Goal: Book appointment/travel/reservation

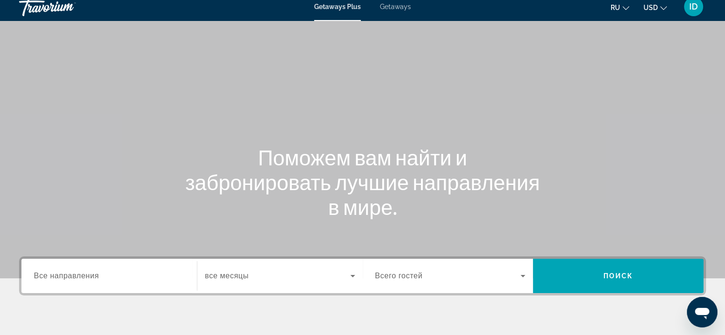
scroll to position [143, 0]
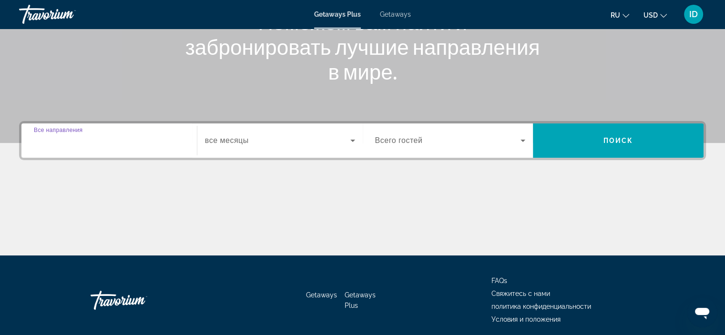
click at [114, 146] on input "Destination Все направления" at bounding box center [109, 140] width 151 height 11
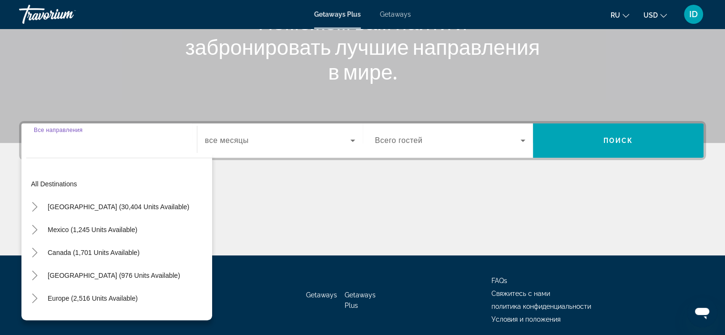
scroll to position [180, 0]
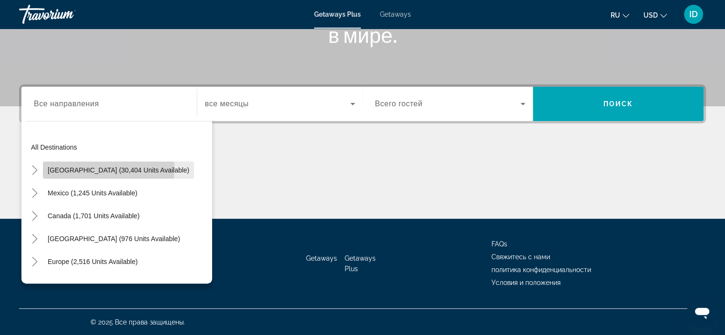
click at [108, 169] on span "[GEOGRAPHIC_DATA] (30,404 units available)" at bounding box center [119, 170] width 142 height 8
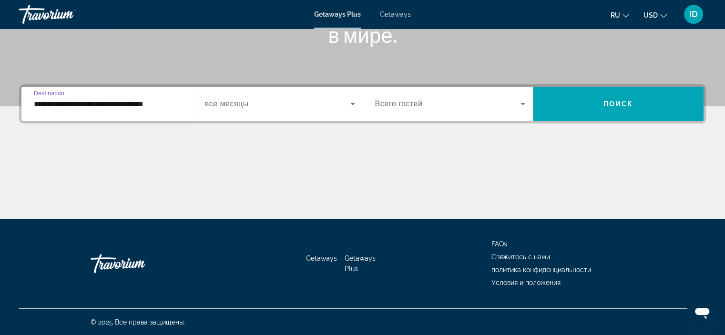
click at [143, 110] on div "**********" at bounding box center [109, 104] width 151 height 27
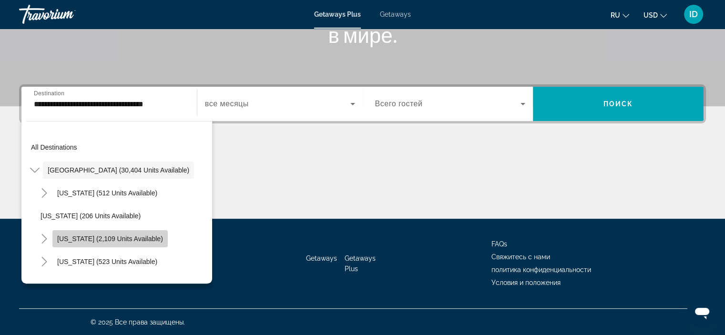
click at [128, 238] on span "[US_STATE] (2,109 units available)" at bounding box center [110, 239] width 106 height 8
type input "**********"
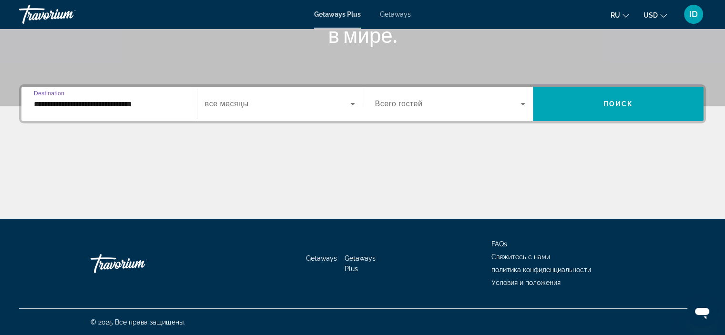
click at [353, 104] on icon "Search widget" at bounding box center [353, 104] width 5 height 2
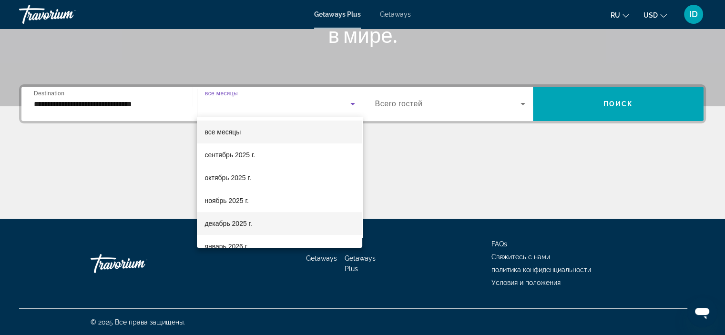
click at [232, 226] on span "декабрь 2025 г." at bounding box center [228, 223] width 47 height 11
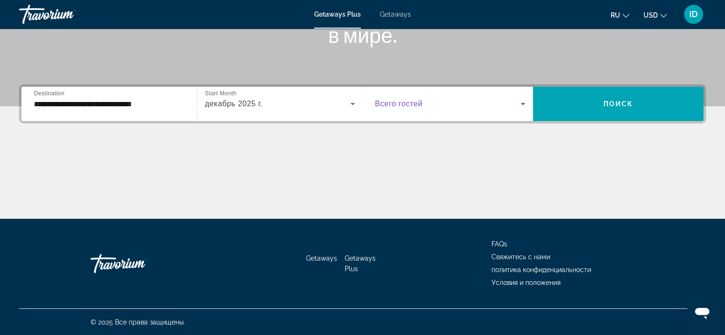
click at [522, 105] on icon "Search widget" at bounding box center [522, 103] width 11 height 11
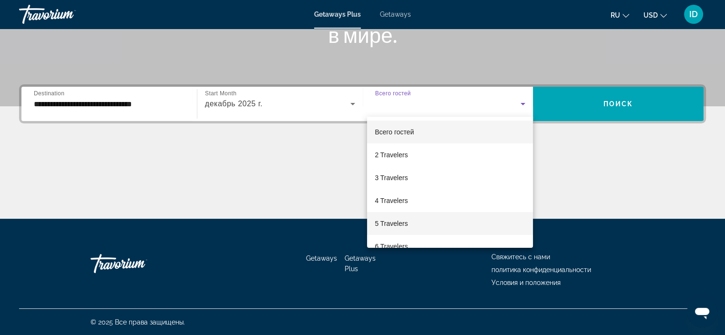
scroll to position [48, 0]
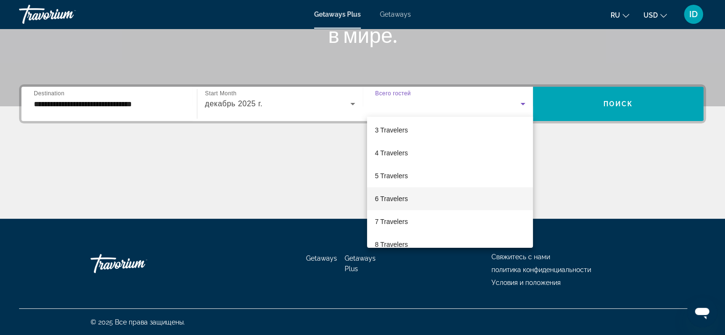
click at [402, 199] on span "6 Travelers" at bounding box center [391, 198] width 33 height 11
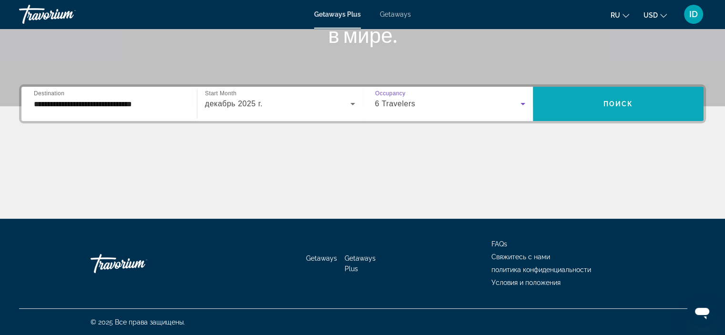
click at [612, 106] on span "Поиск" at bounding box center [619, 104] width 30 height 8
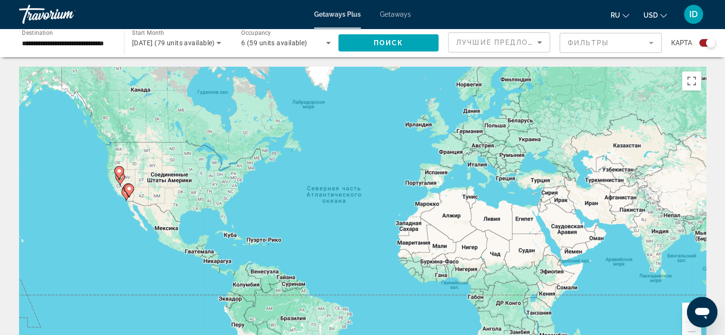
click at [118, 169] on image "Main content" at bounding box center [119, 171] width 6 height 6
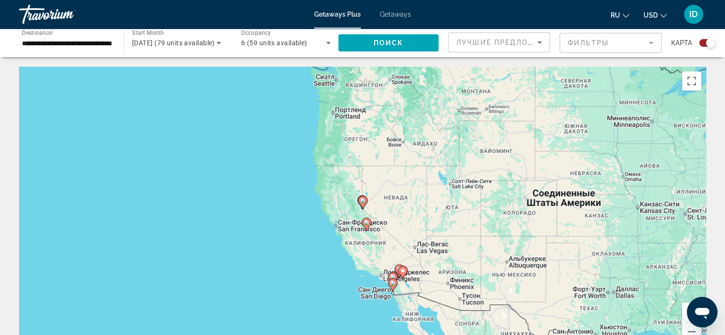
click at [366, 222] on image "Main content" at bounding box center [367, 223] width 6 height 6
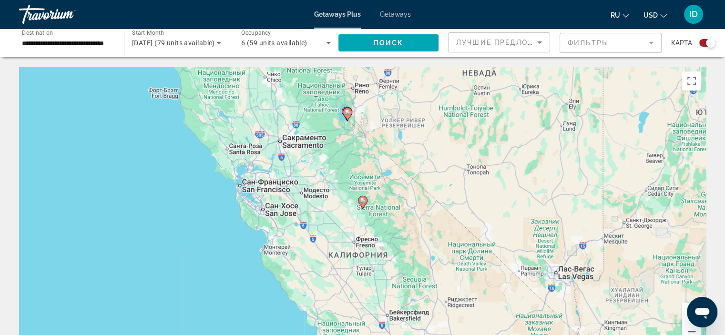
click at [362, 200] on image "Main content" at bounding box center [363, 201] width 6 height 6
type input "**********"
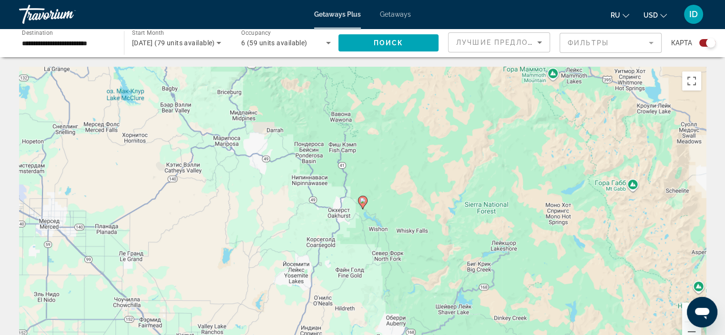
click at [362, 201] on image "Main content" at bounding box center [363, 201] width 6 height 6
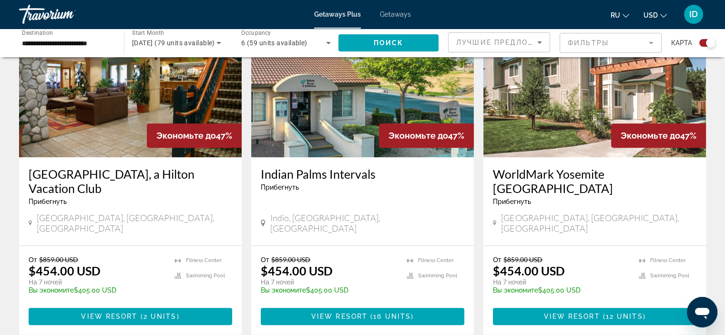
scroll to position [387, 0]
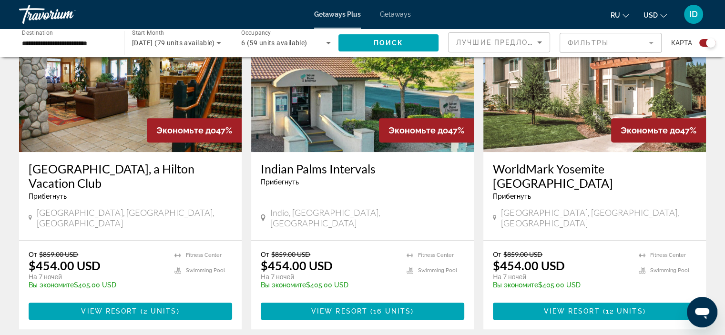
click at [126, 166] on h3 "[GEOGRAPHIC_DATA], a Hilton Vacation Club" at bounding box center [131, 176] width 204 height 29
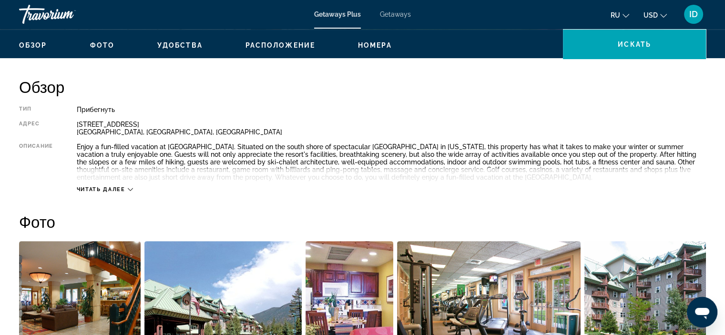
scroll to position [382, 0]
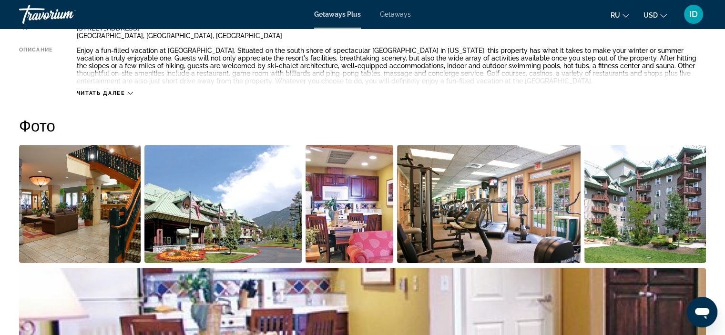
click at [131, 93] on icon "Main content" at bounding box center [130, 93] width 5 height 5
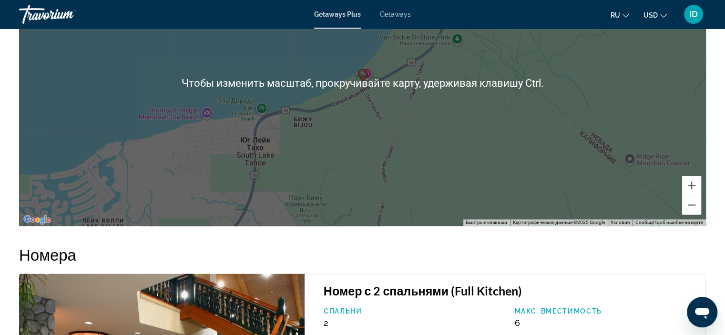
scroll to position [1240, 0]
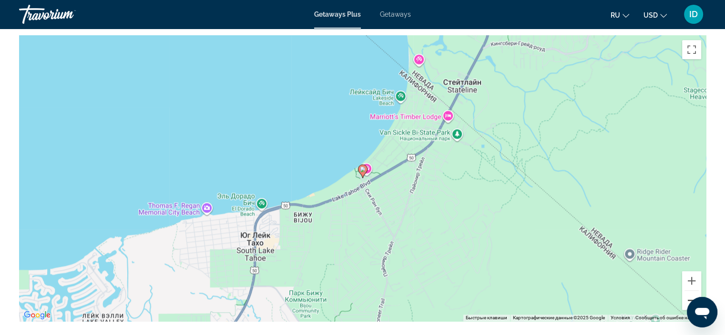
click at [689, 297] on button "Уменьшить" at bounding box center [692, 300] width 19 height 19
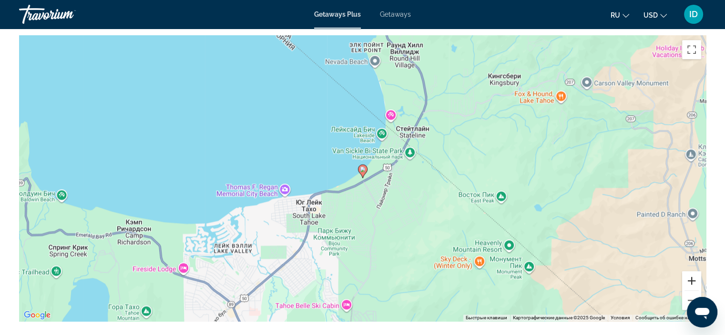
click at [692, 280] on button "Увеличить" at bounding box center [692, 280] width 19 height 19
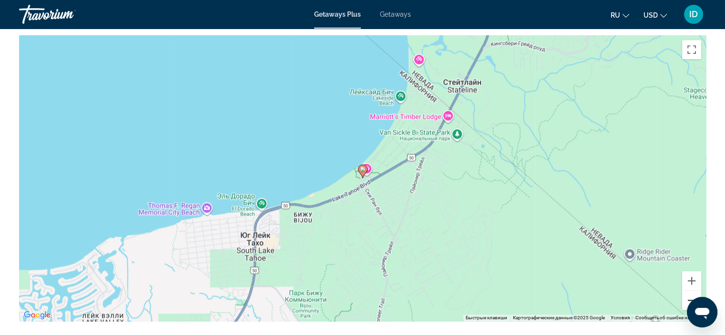
click at [690, 300] on button "Уменьшить" at bounding box center [692, 300] width 19 height 19
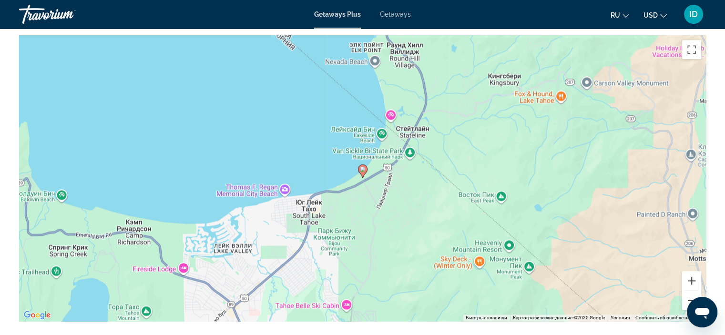
click at [690, 300] on button "Уменьшить" at bounding box center [692, 300] width 19 height 19
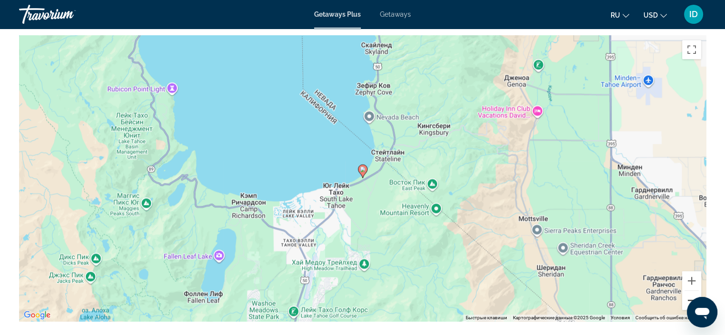
click at [690, 299] on button "Уменьшить" at bounding box center [692, 300] width 19 height 19
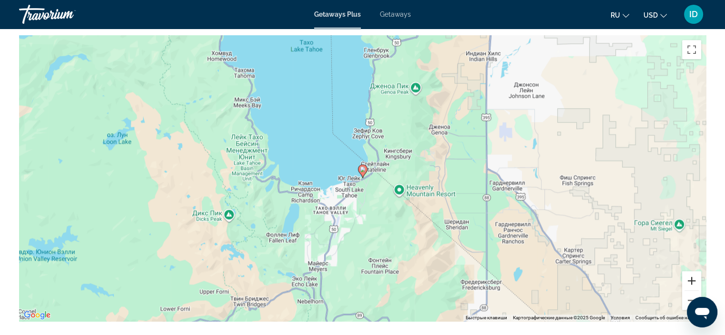
click at [687, 282] on button "Увеличить" at bounding box center [692, 280] width 19 height 19
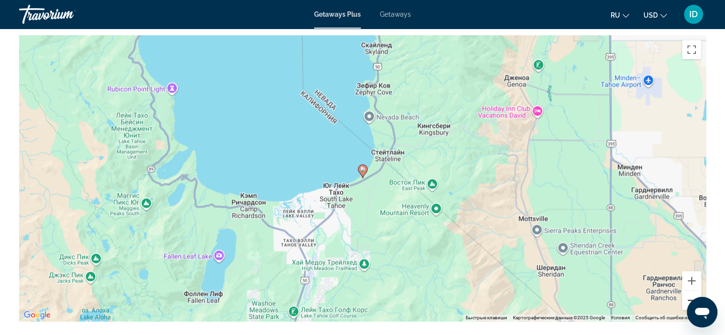
click at [687, 298] on button "Уменьшить" at bounding box center [692, 300] width 19 height 19
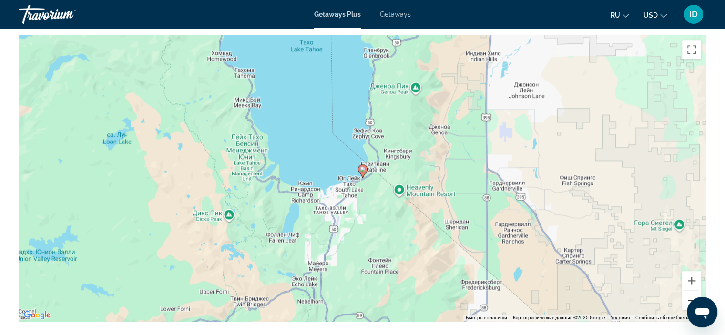
click at [687, 298] on button "Уменьшить" at bounding box center [692, 300] width 19 height 19
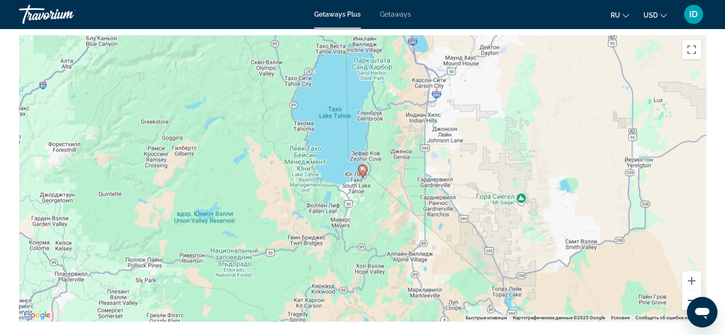
click at [687, 298] on button "Уменьшить" at bounding box center [692, 300] width 19 height 19
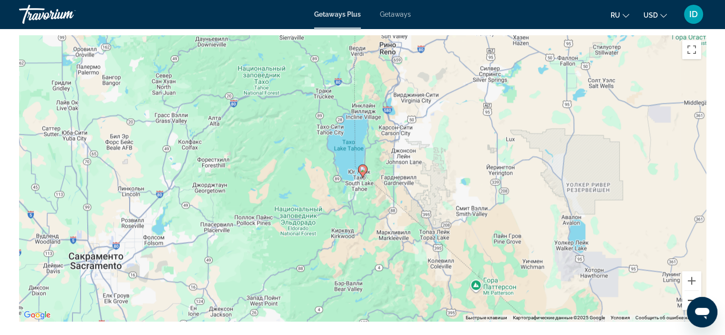
click at [687, 296] on button "Уменьшить" at bounding box center [692, 300] width 19 height 19
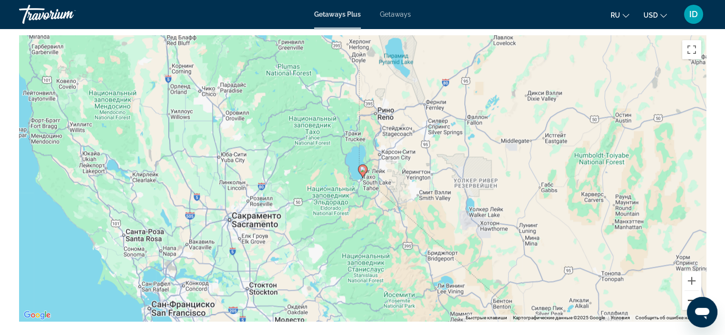
click at [687, 296] on button "Уменьшить" at bounding box center [692, 300] width 19 height 19
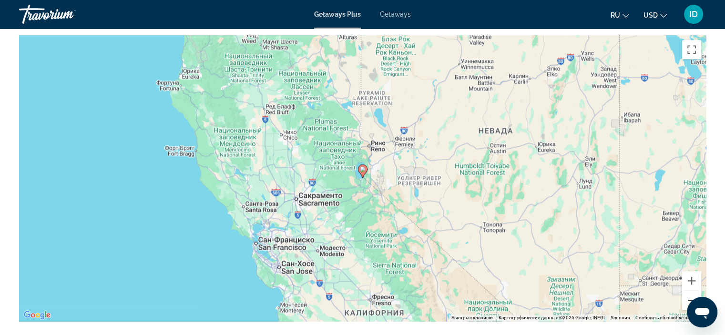
click at [687, 296] on button "Уменьшить" at bounding box center [692, 300] width 19 height 19
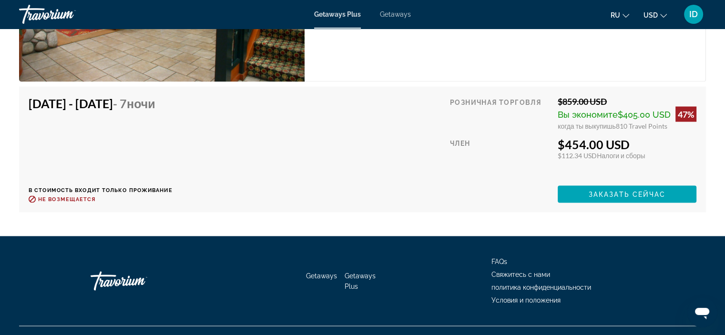
scroll to position [1761, 0]
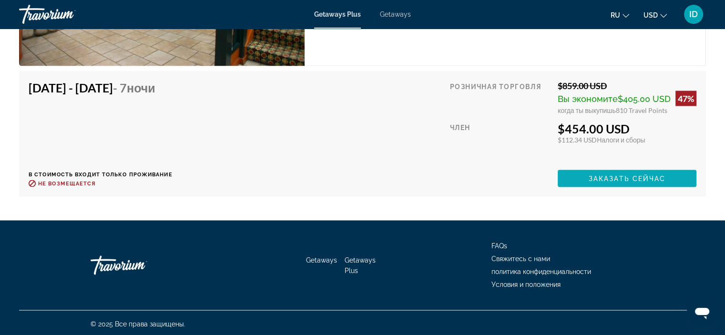
click at [649, 176] on span "Заказать сейчас" at bounding box center [627, 179] width 77 height 8
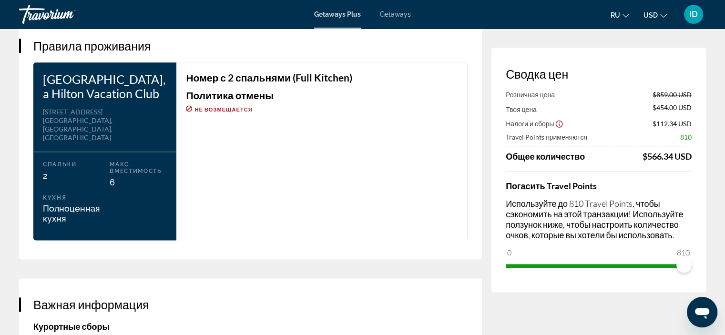
scroll to position [972, 0]
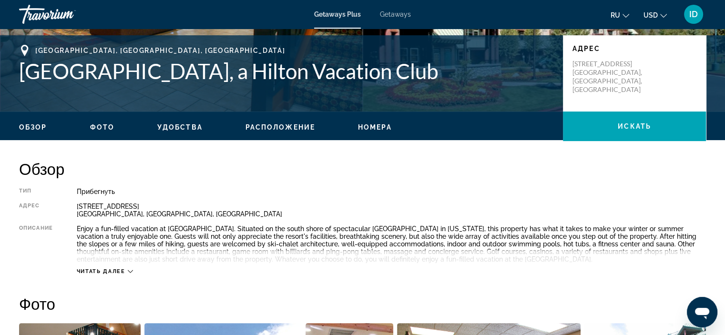
scroll to position [238, 0]
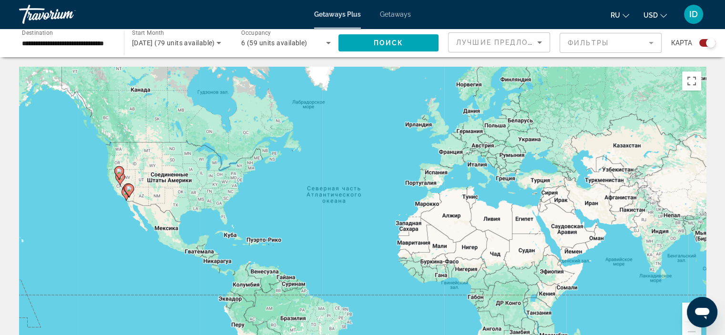
drag, startPoint x: 729, startPoint y: 3, endPoint x: 120, endPoint y: 170, distance: 631.5
click at [120, 170] on image "Main content" at bounding box center [119, 171] width 6 height 6
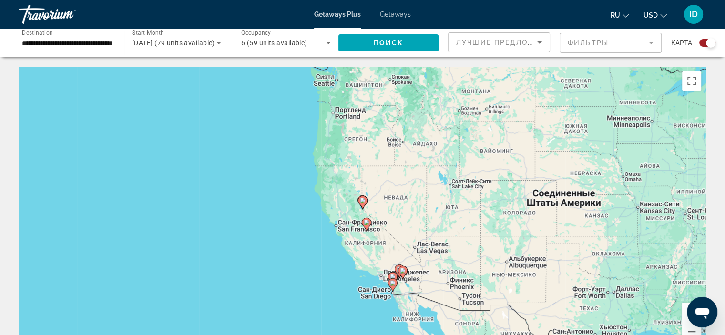
click at [362, 199] on image "Main content" at bounding box center [363, 201] width 6 height 6
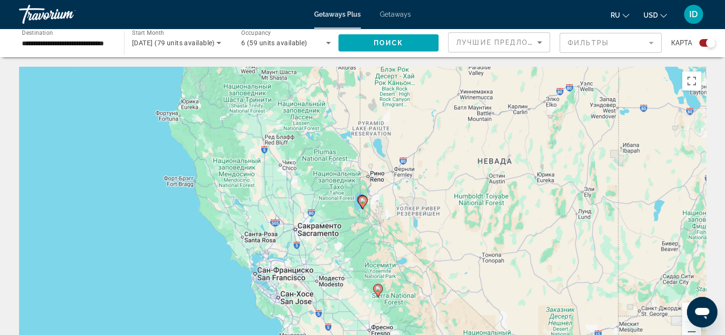
click at [361, 199] on image "Main content" at bounding box center [363, 201] width 6 height 6
type input "**********"
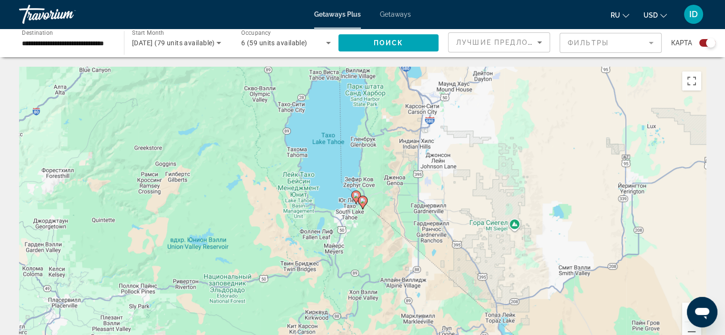
click at [361, 199] on image "Main content" at bounding box center [363, 201] width 6 height 6
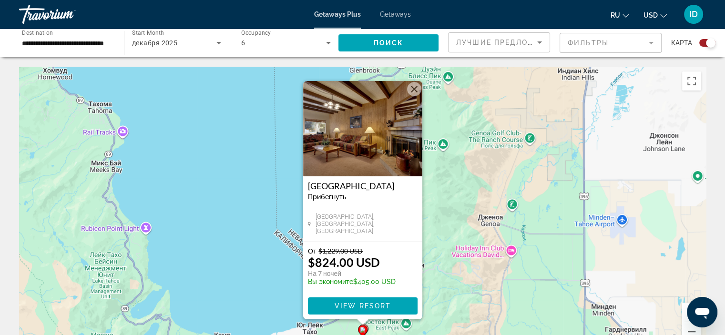
click at [368, 156] on img "Main content" at bounding box center [362, 128] width 119 height 95
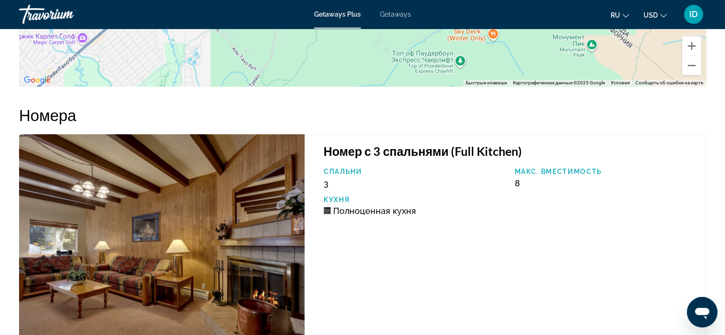
scroll to position [1626, 0]
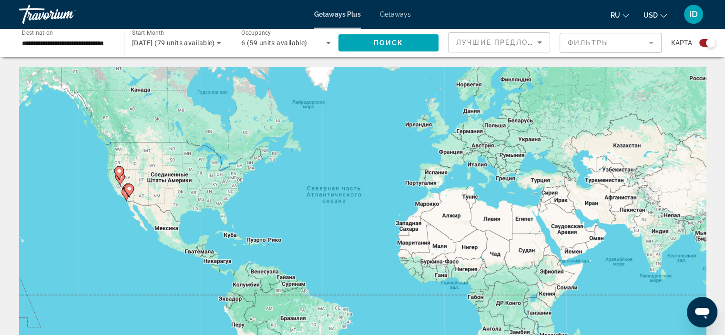
click at [220, 43] on icon "Search widget" at bounding box center [218, 42] width 11 height 11
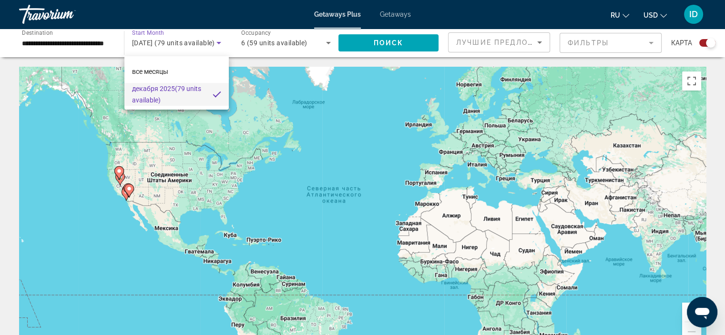
click at [119, 178] on div at bounding box center [362, 167] width 725 height 335
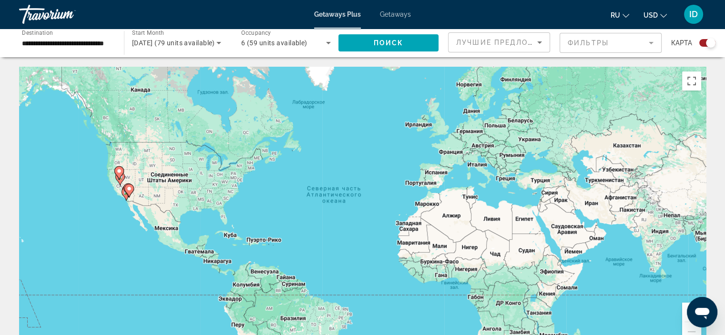
click at [119, 178] on icon "Main content" at bounding box center [118, 173] width 9 height 12
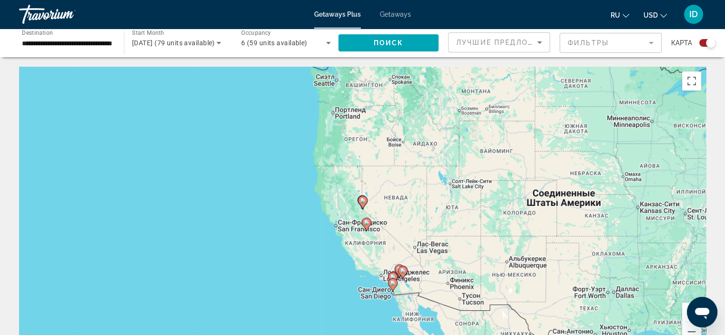
click at [366, 223] on image "Main content" at bounding box center [367, 223] width 6 height 6
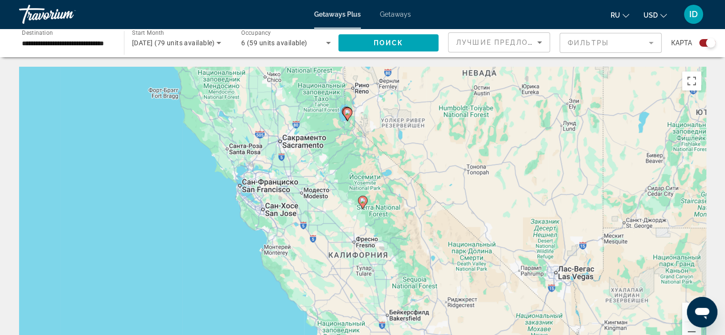
click at [362, 202] on image "Main content" at bounding box center [363, 201] width 6 height 6
type input "**********"
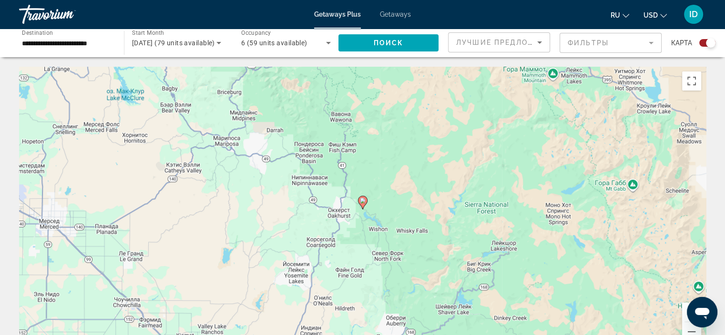
click at [362, 202] on image "Main content" at bounding box center [363, 201] width 6 height 6
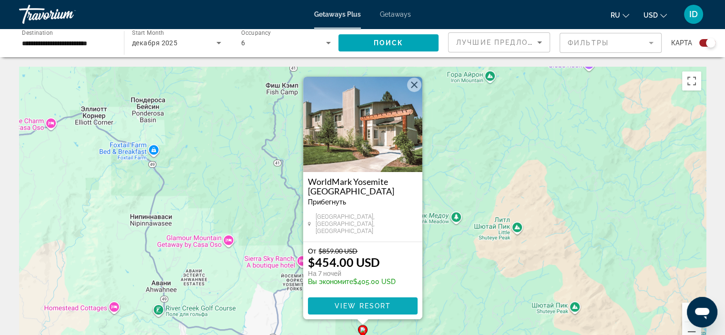
click at [367, 306] on span "View Resort" at bounding box center [362, 306] width 56 height 8
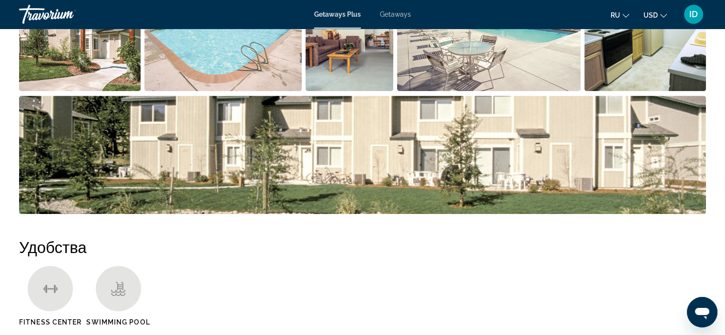
scroll to position [292, 0]
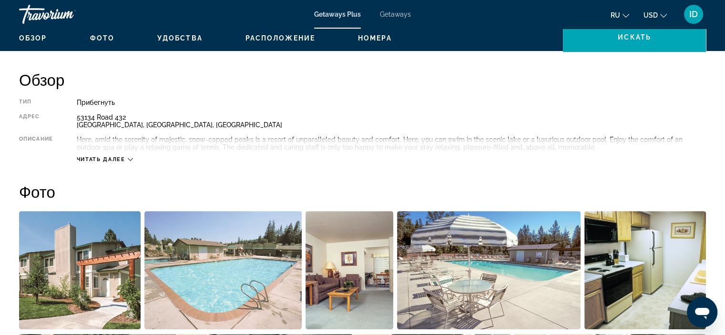
click at [129, 157] on icon "Main content" at bounding box center [130, 159] width 5 height 5
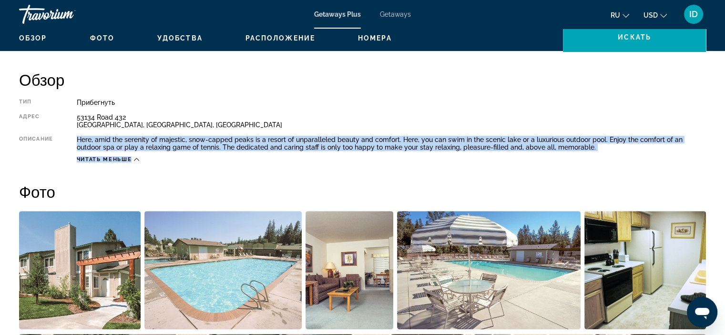
drag, startPoint x: 77, startPoint y: 137, endPoint x: 573, endPoint y: 153, distance: 496.3
click at [578, 153] on div "Тип Прибегнуть Все включено Нет «все включено» Адрес [STREET_ADDRESS] Описание …" at bounding box center [362, 131] width 687 height 64
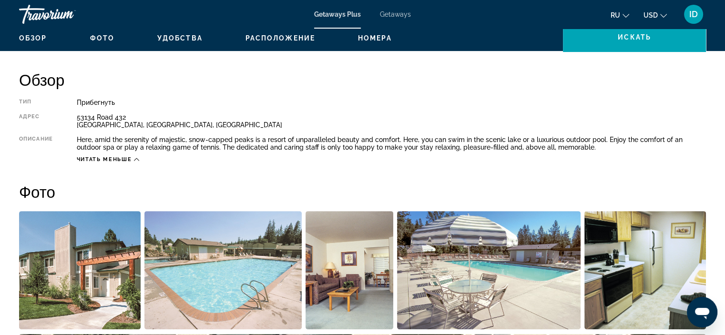
drag, startPoint x: 560, startPoint y: 147, endPoint x: 465, endPoint y: 103, distance: 105.0
click at [465, 103] on div "Прибегнуть" at bounding box center [392, 103] width 630 height 8
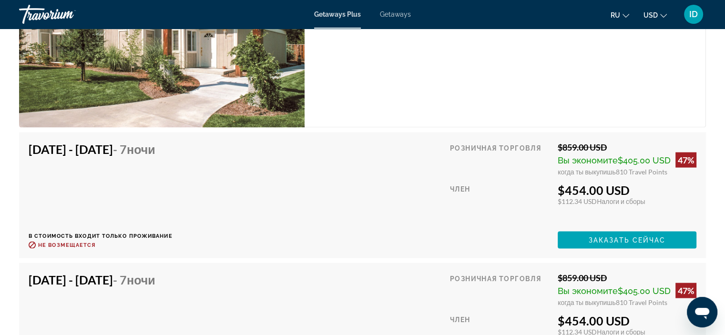
scroll to position [1723, 0]
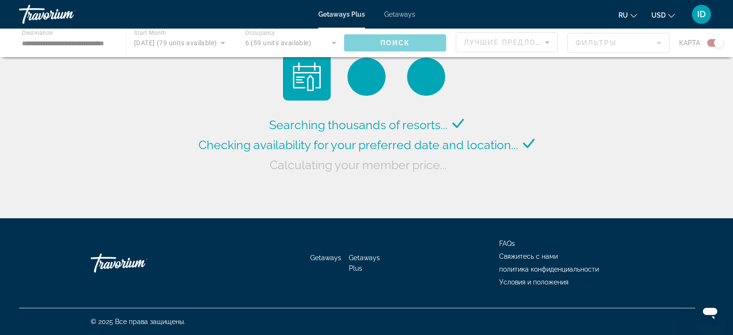
click at [208, 40] on div "Main content" at bounding box center [366, 43] width 733 height 29
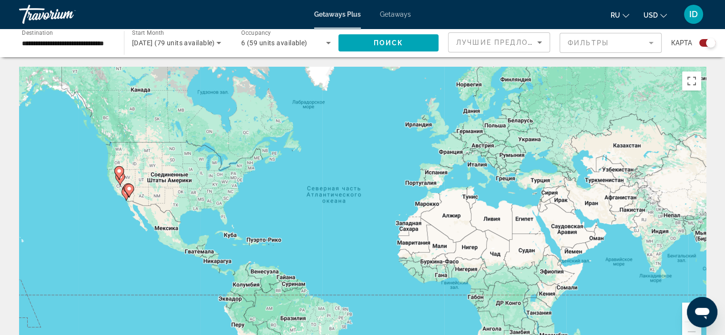
click at [212, 43] on span "[DATE] (79 units available)" at bounding box center [173, 43] width 83 height 8
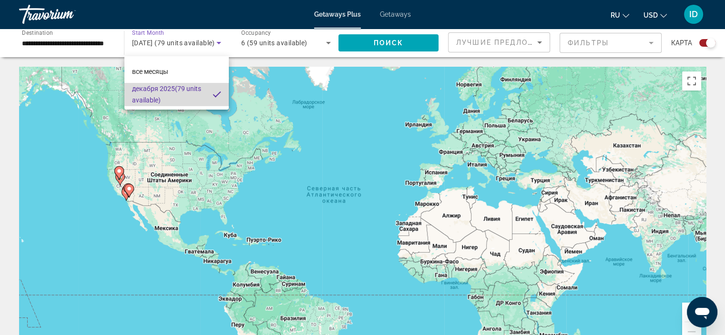
click at [178, 93] on span "[DATE] (79 units available)" at bounding box center [168, 94] width 73 height 23
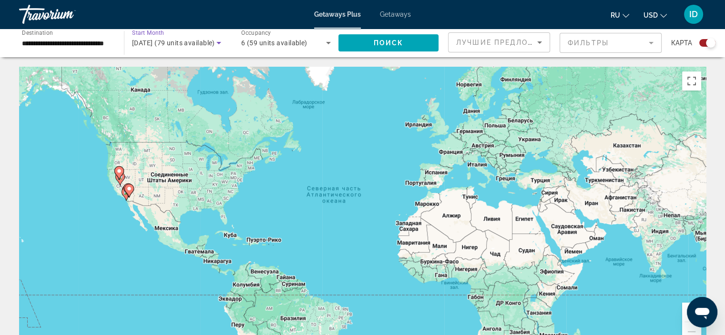
click at [323, 42] on icon "Search widget" at bounding box center [328, 42] width 11 height 11
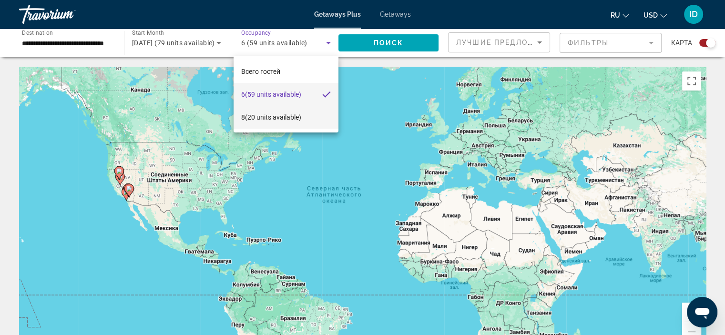
click at [301, 120] on span "8 (20 units available)" at bounding box center [271, 117] width 60 height 11
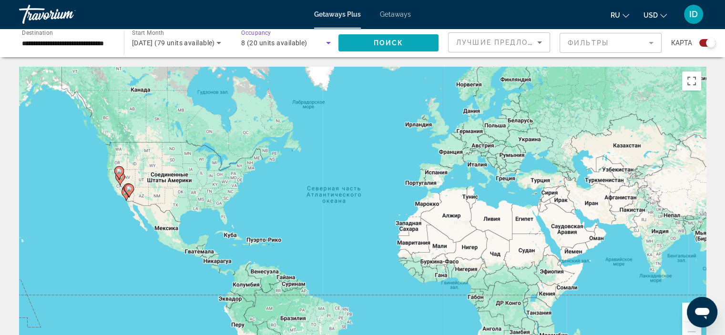
click at [396, 43] on span "Поиск" at bounding box center [389, 43] width 30 height 8
click at [119, 171] on image "Main content" at bounding box center [119, 171] width 6 height 6
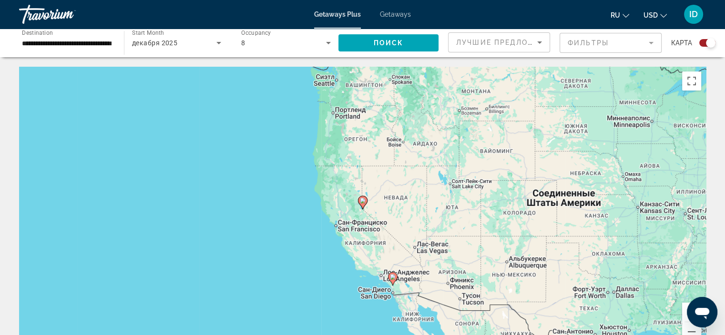
click at [361, 201] on image "Main content" at bounding box center [363, 201] width 6 height 6
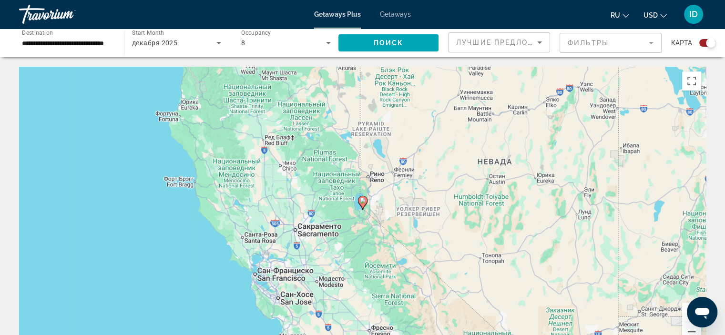
click at [361, 201] on image "Main content" at bounding box center [363, 201] width 6 height 6
type input "**********"
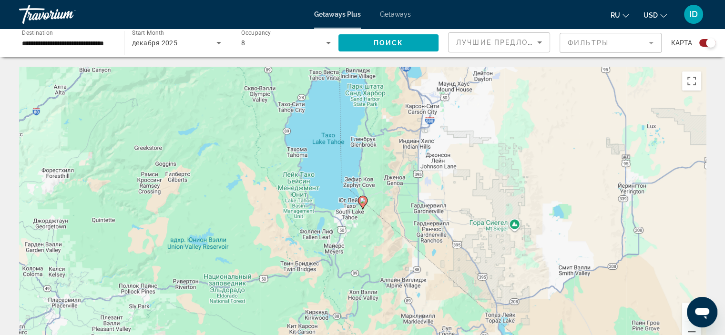
click at [361, 201] on image "Main content" at bounding box center [363, 201] width 6 height 6
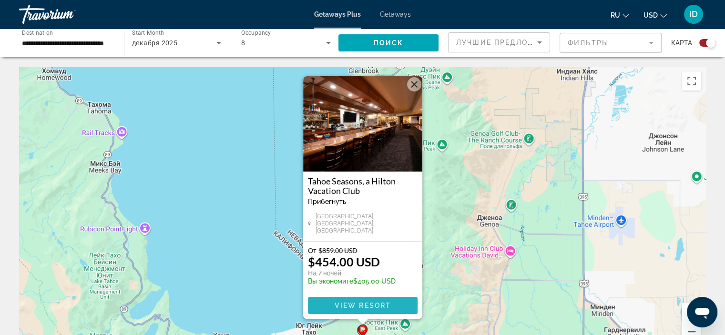
click at [368, 307] on span "View Resort" at bounding box center [362, 306] width 56 height 8
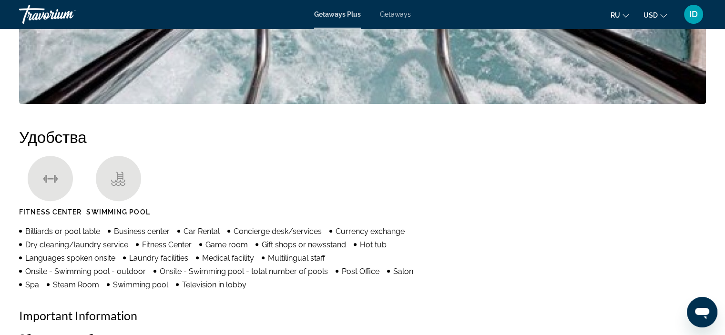
scroll to position [418, 0]
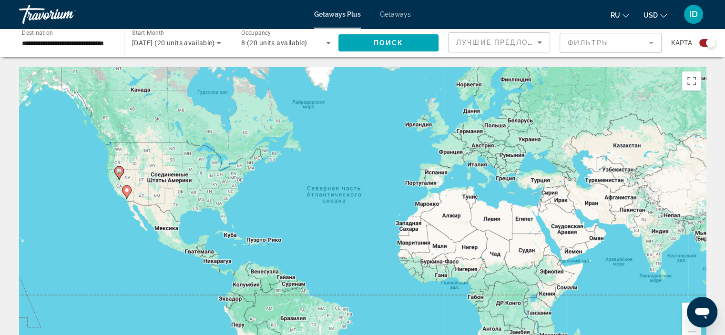
click at [12, 38] on app-map-destination-select "**********" at bounding box center [65, 43] width 110 height 29
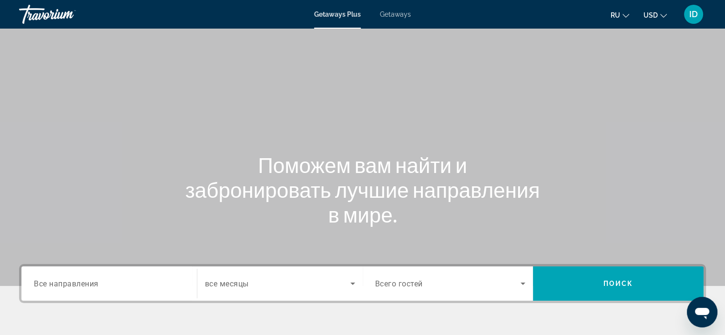
click at [41, 18] on div "Travorium" at bounding box center [66, 14] width 95 height 25
click at [325, 13] on span "Getaways Plus" at bounding box center [337, 14] width 46 height 8
click at [394, 12] on span "Getaways" at bounding box center [395, 14] width 31 height 8
